Goal: Task Accomplishment & Management: Manage account settings

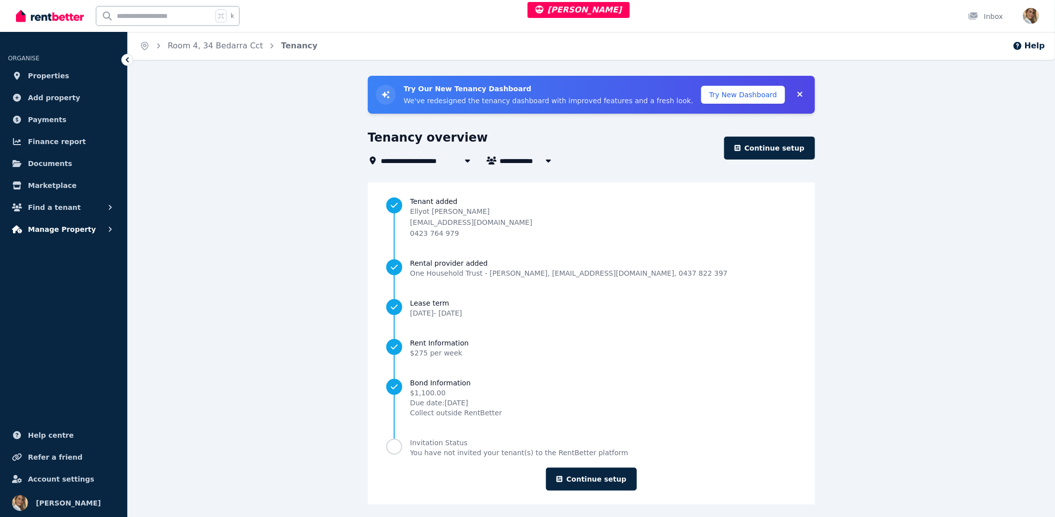
click at [70, 228] on span "Manage Property" at bounding box center [62, 230] width 68 height 12
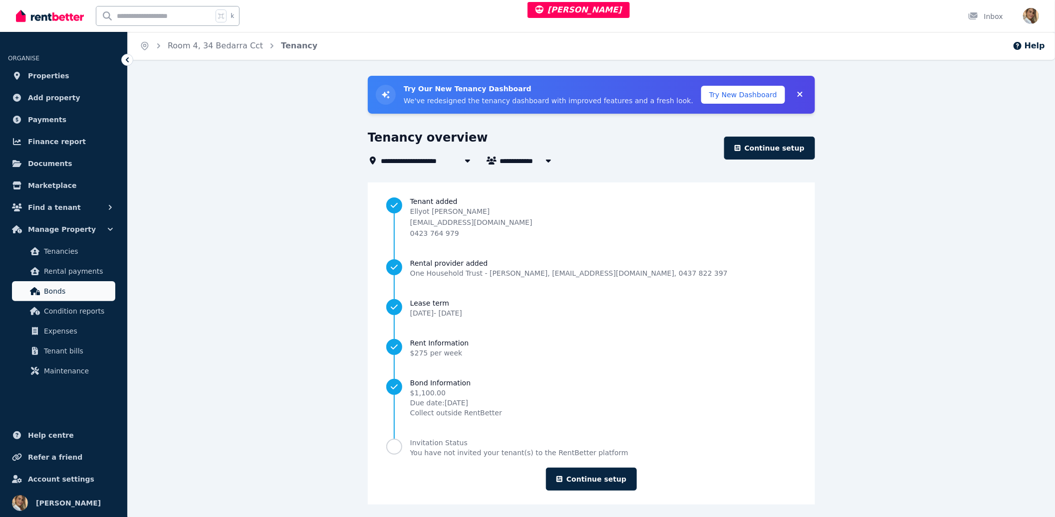
click at [51, 294] on span "Bonds" at bounding box center [77, 291] width 67 height 12
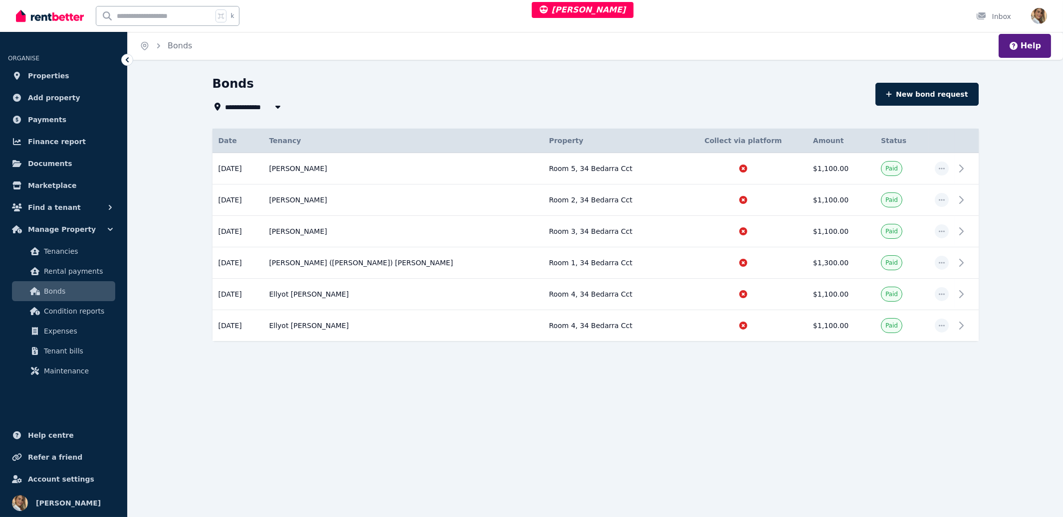
click at [264, 103] on span "All Properties" at bounding box center [258, 107] width 64 height 12
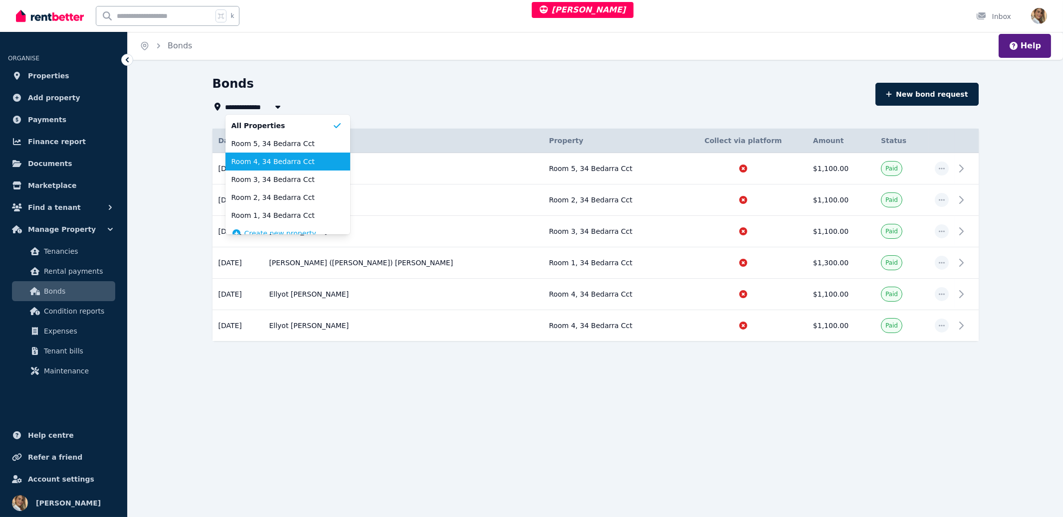
click at [267, 161] on span "Room 4, 34 Bedarra Cct" at bounding box center [281, 162] width 101 height 10
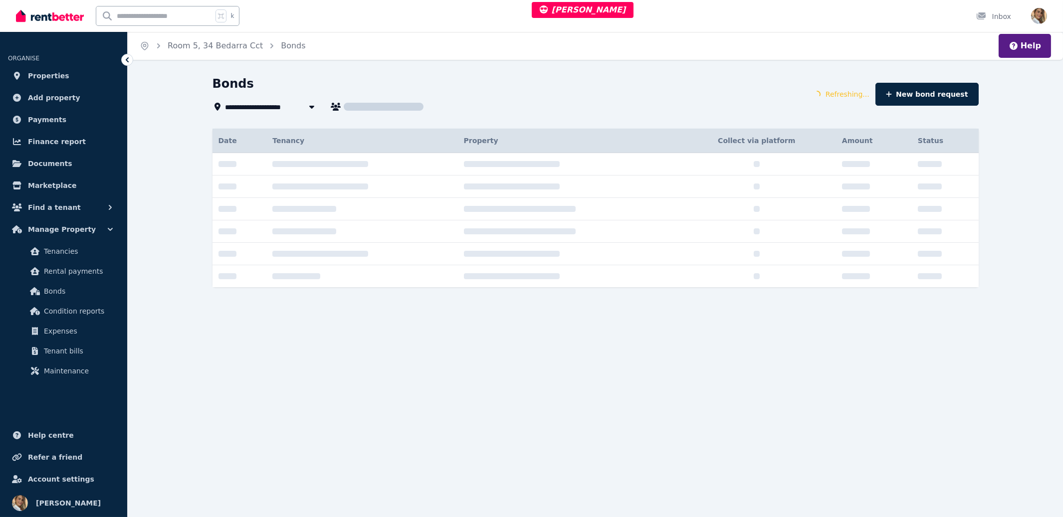
type input "**********"
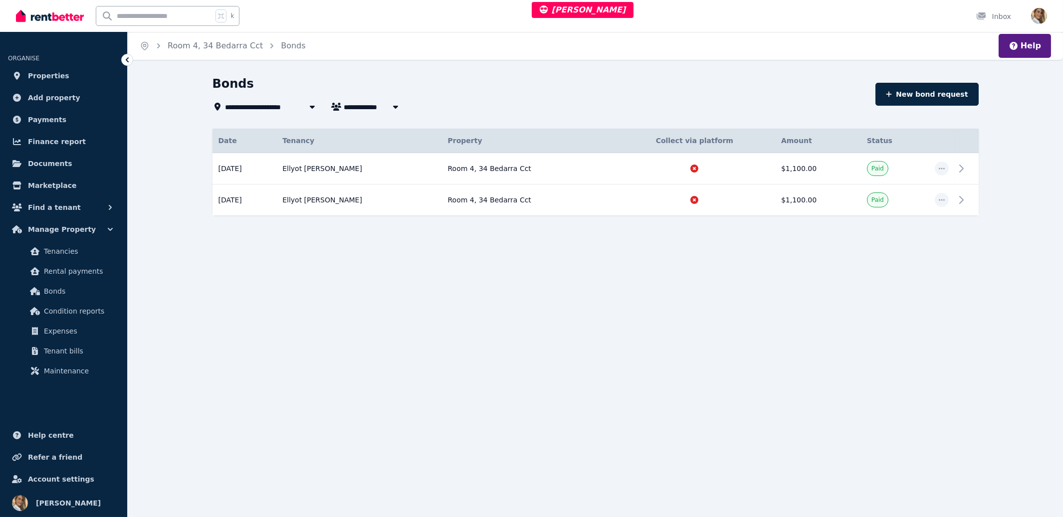
click at [696, 294] on div "**********" at bounding box center [531, 258] width 1063 height 517
click at [938, 169] on icon "button" at bounding box center [942, 168] width 8 height 7
click at [911, 191] on span "View details" at bounding box center [909, 196] width 64 height 12
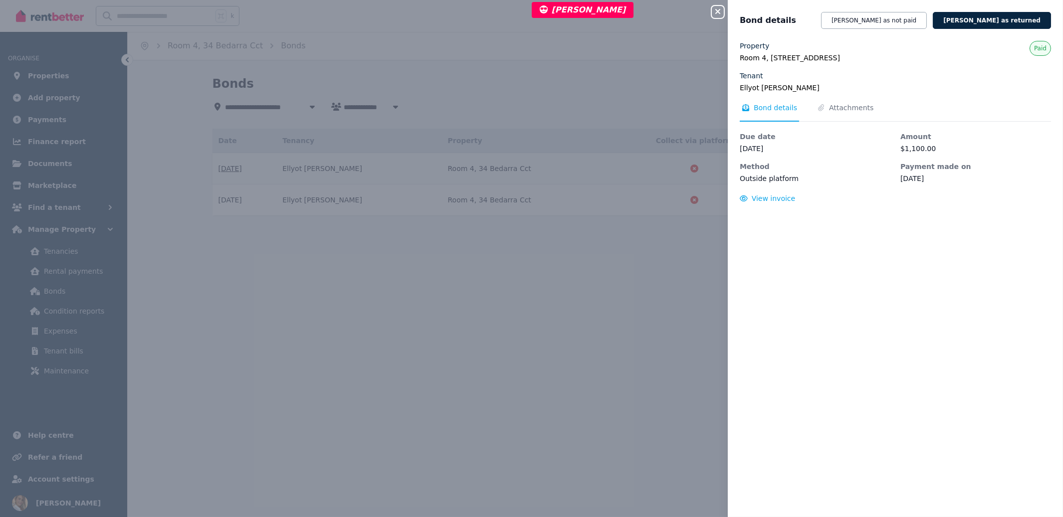
click at [717, 12] on icon "button" at bounding box center [717, 11] width 5 height 5
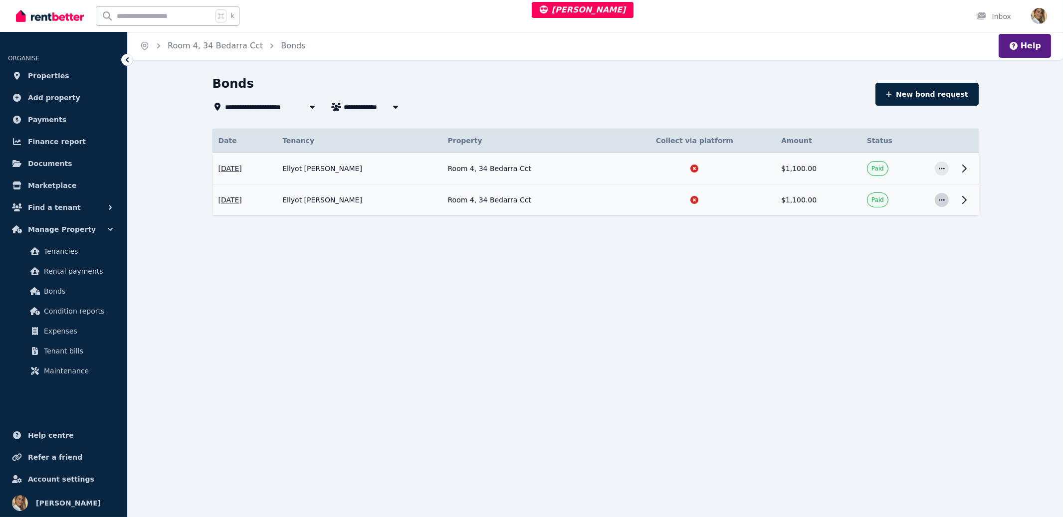
click at [944, 197] on icon "button" at bounding box center [942, 200] width 8 height 7
click at [924, 228] on span "View details" at bounding box center [909, 227] width 64 height 12
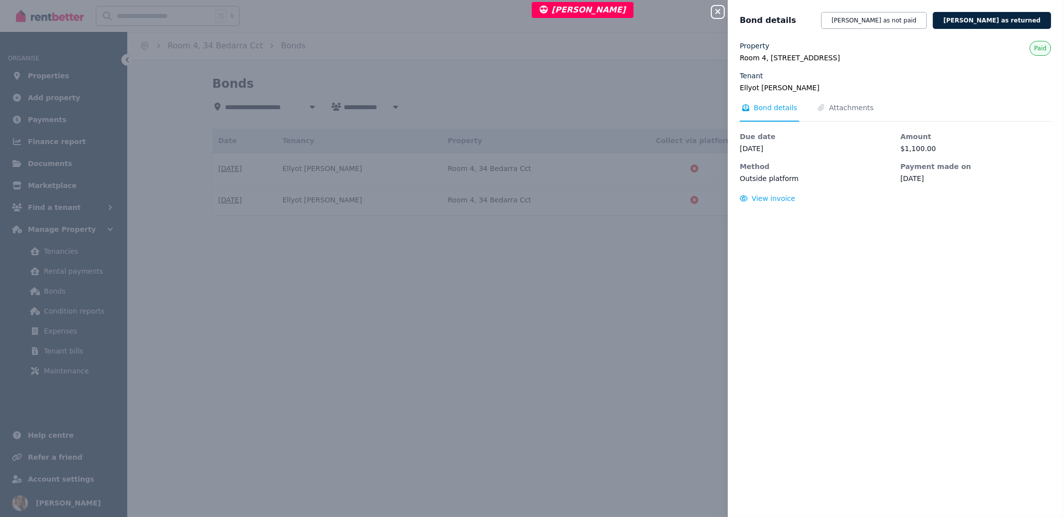
click at [714, 14] on icon "button" at bounding box center [718, 11] width 12 height 8
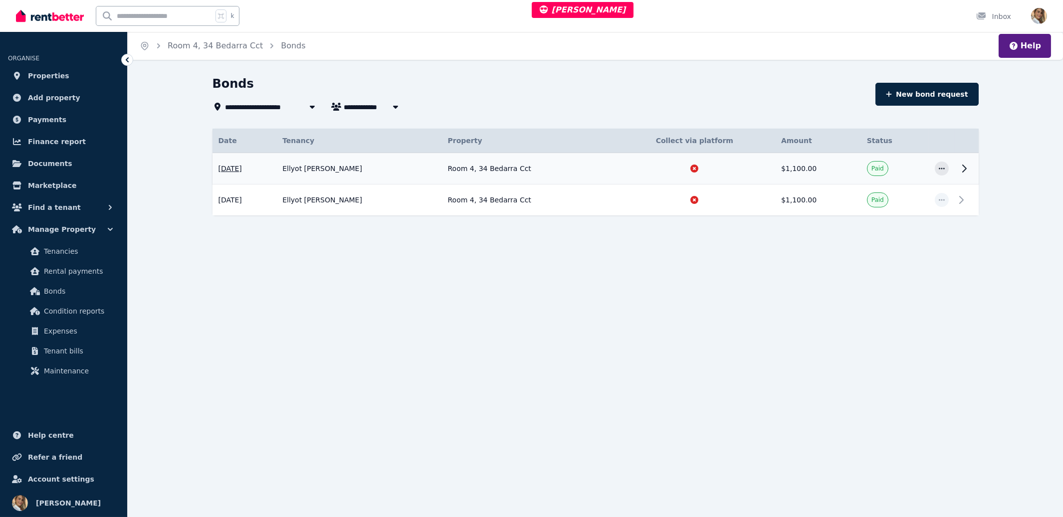
click at [932, 174] on td at bounding box center [942, 168] width 26 height 31
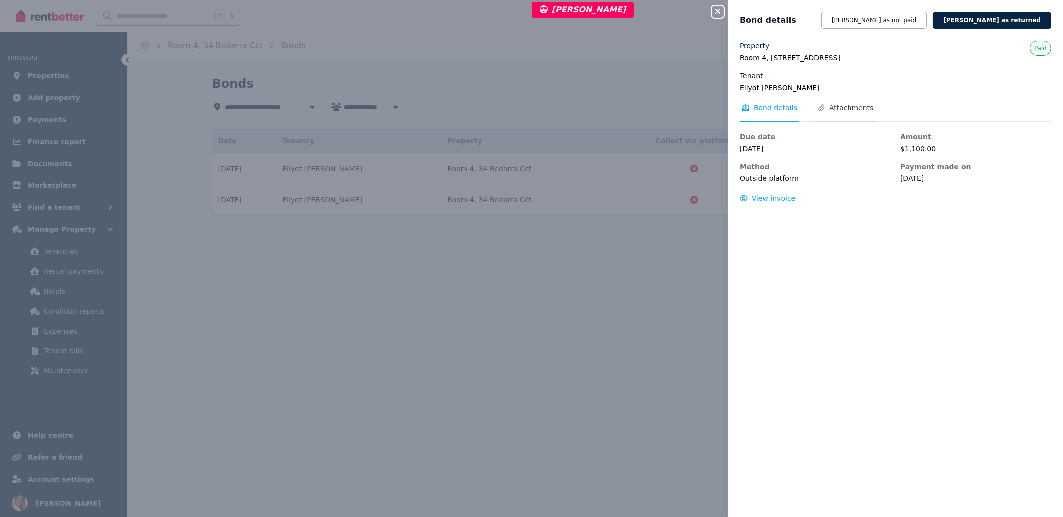
click at [832, 116] on span "Attachments" at bounding box center [845, 112] width 60 height 19
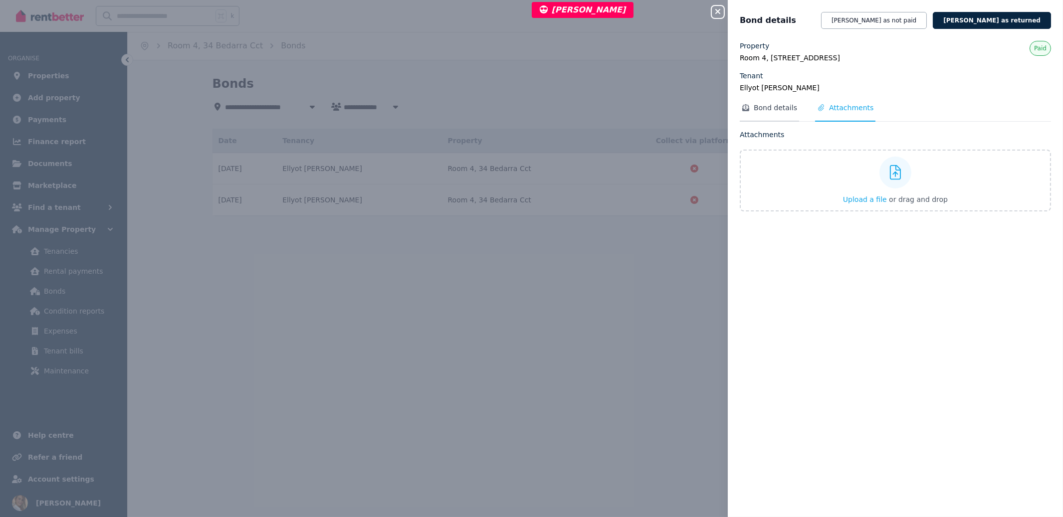
click at [775, 112] on span "Bond details" at bounding box center [775, 108] width 43 height 10
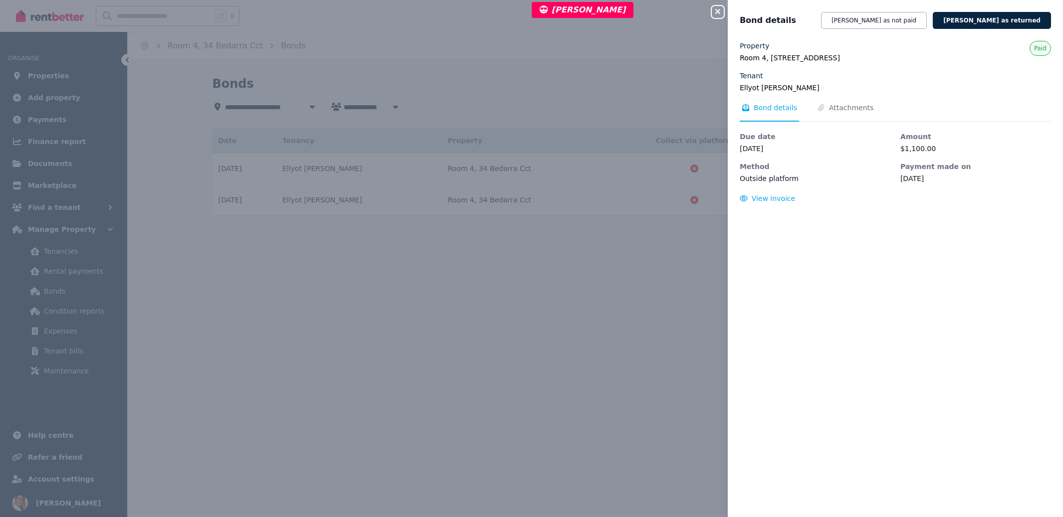
click at [716, 14] on icon "button" at bounding box center [718, 11] width 12 height 8
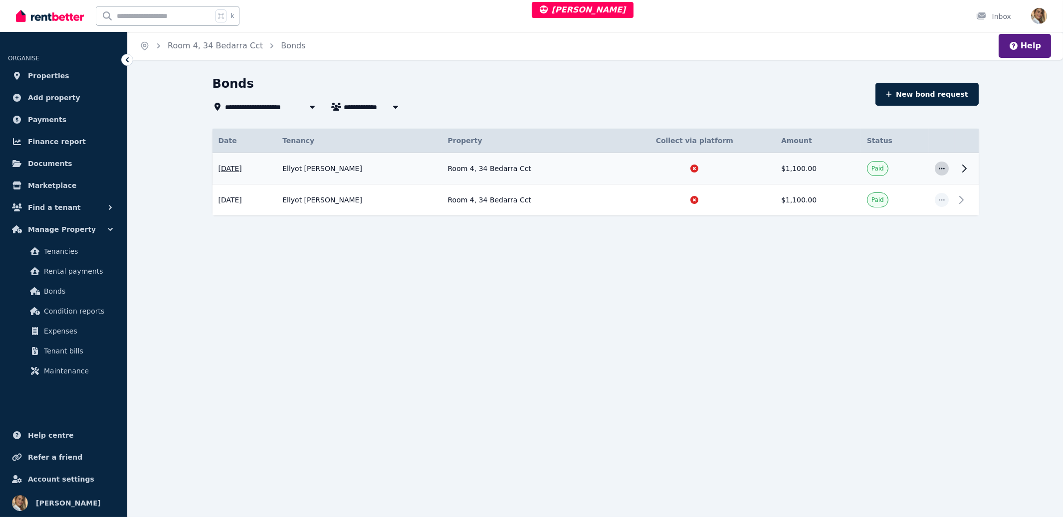
click at [944, 164] on span "button" at bounding box center [942, 169] width 14 height 14
click at [921, 194] on span "View details" at bounding box center [909, 196] width 64 height 12
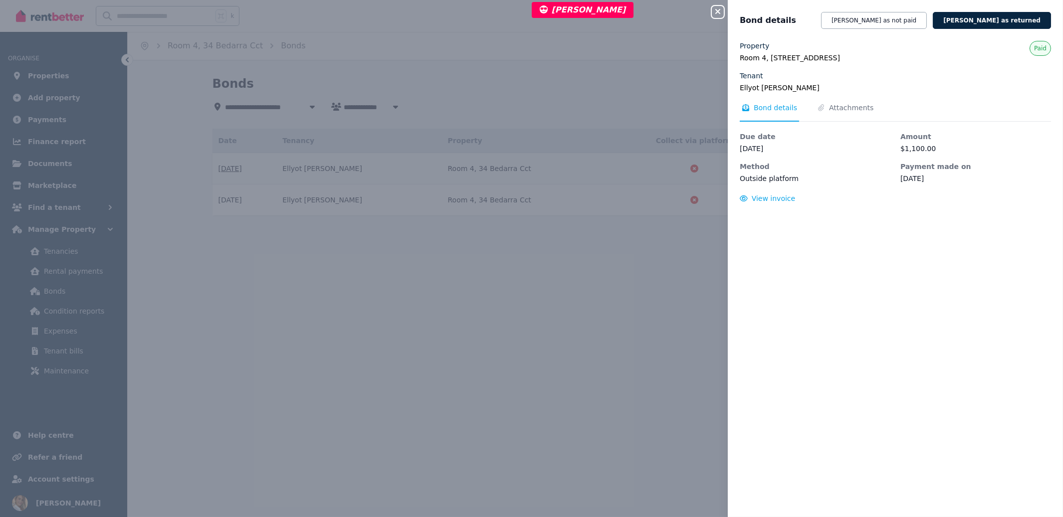
click at [722, 16] on button "Close panel" at bounding box center [718, 12] width 12 height 12
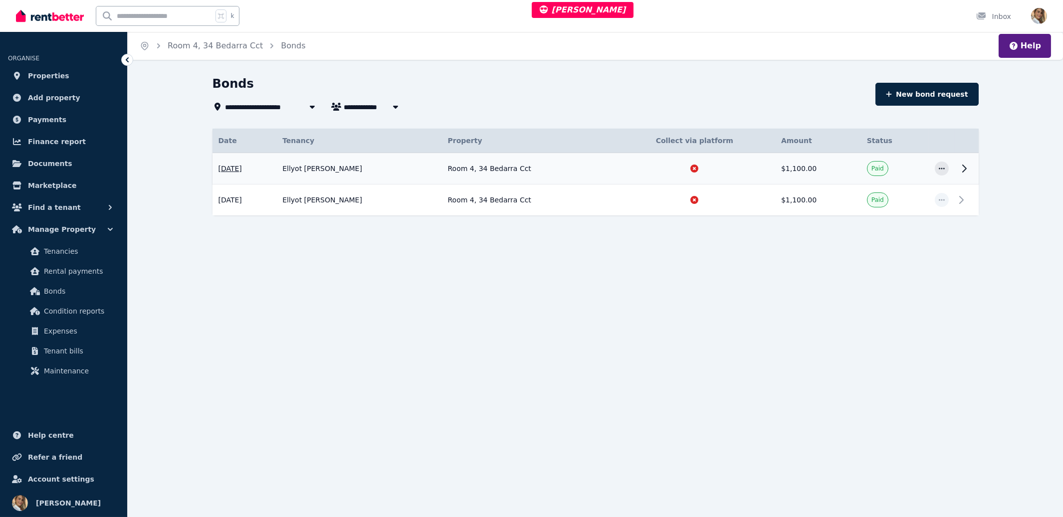
drag, startPoint x: 735, startPoint y: 281, endPoint x: 677, endPoint y: 157, distance: 137.9
click at [732, 277] on div "**********" at bounding box center [531, 258] width 1063 height 517
click at [902, 171] on td "Paid" at bounding box center [895, 168] width 68 height 31
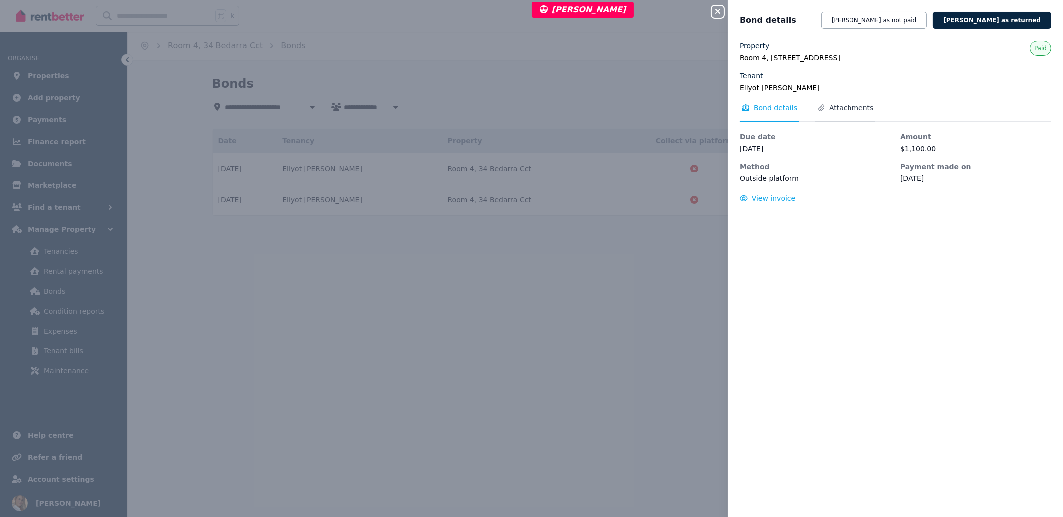
click at [842, 108] on span "Attachments" at bounding box center [851, 108] width 44 height 10
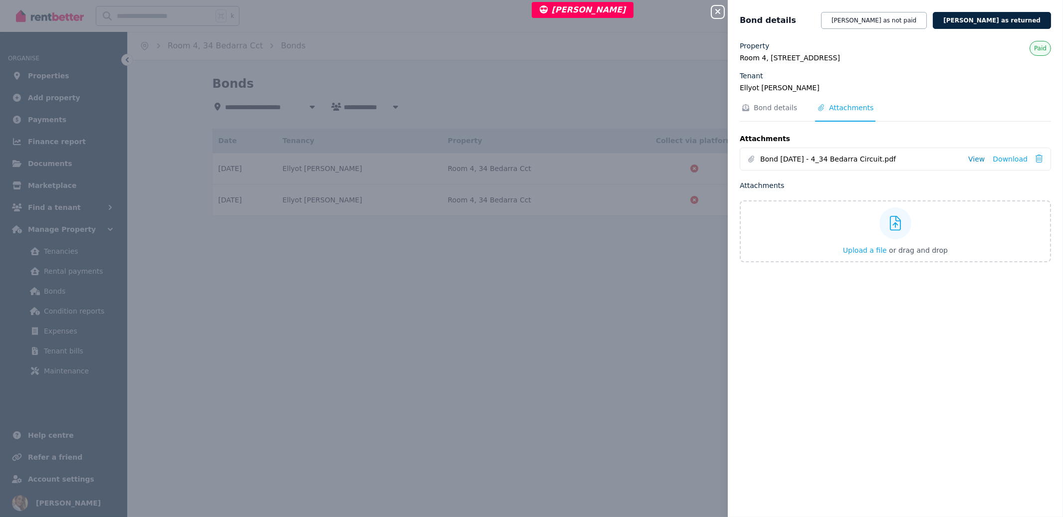
click at [972, 163] on link "View" at bounding box center [976, 159] width 16 height 10
click at [720, 13] on icon "button" at bounding box center [718, 11] width 12 height 8
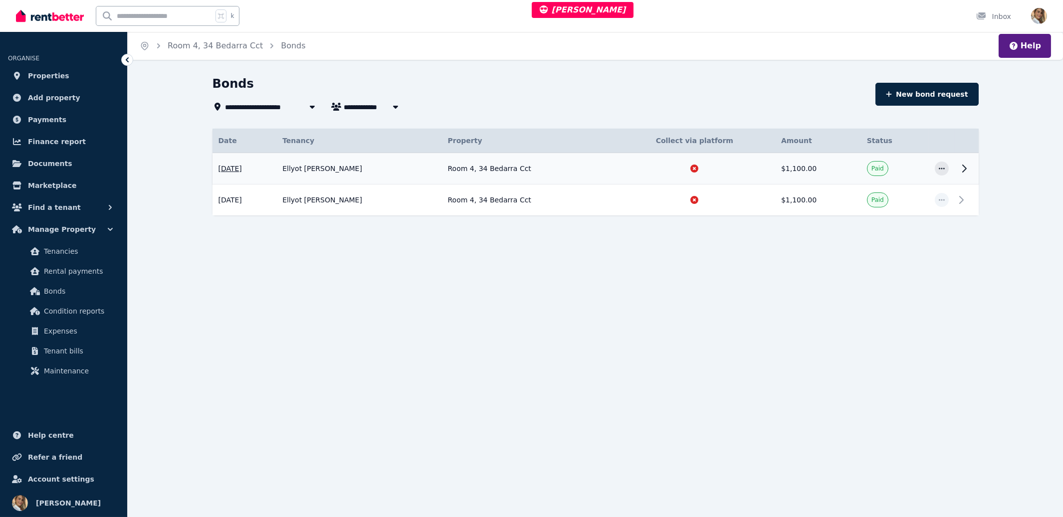
click at [947, 162] on div at bounding box center [942, 169] width 14 height 14
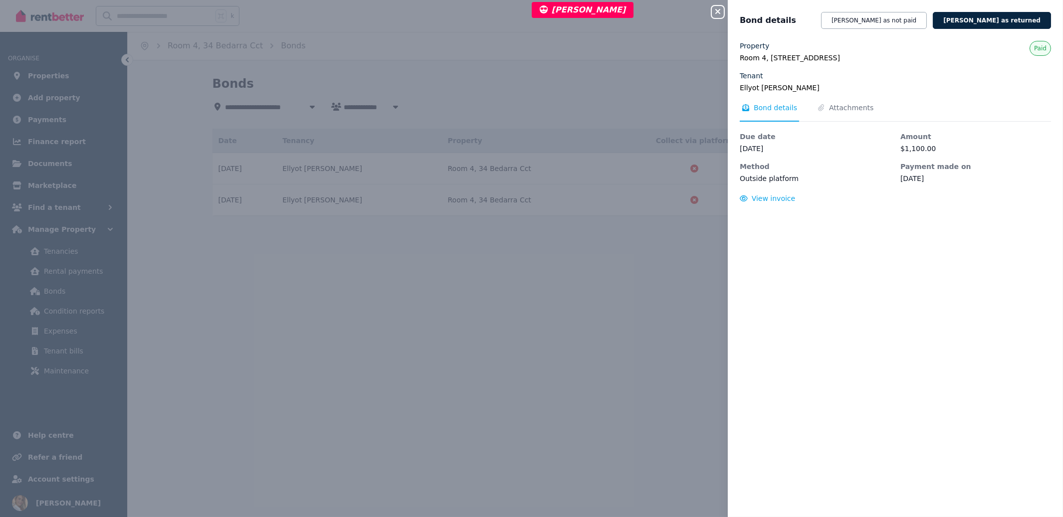
click at [725, 4] on div "Close panel" at bounding box center [722, 9] width 20 height 18
click at [713, 15] on icon "button" at bounding box center [718, 11] width 12 height 8
